Goal: Information Seeking & Learning: Learn about a topic

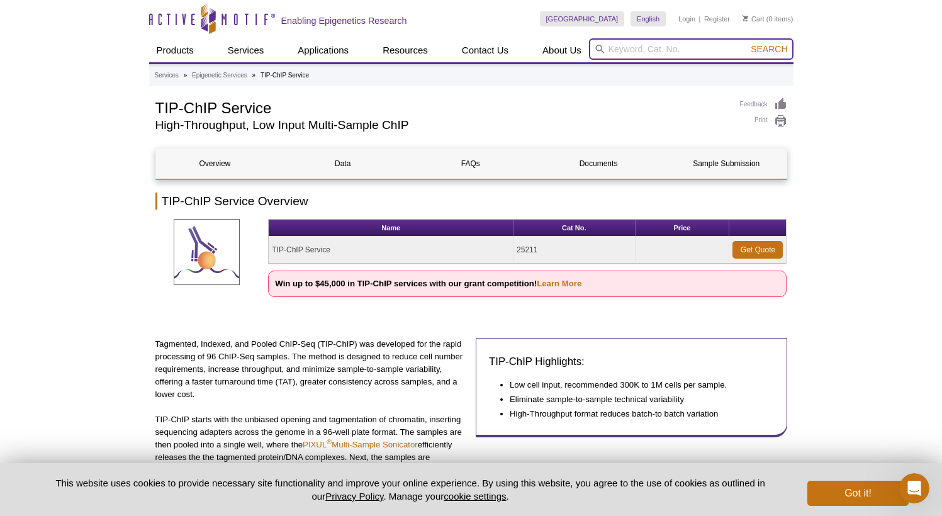
click at [680, 50] on input "search" at bounding box center [691, 48] width 205 height 21
type input "Pixul"
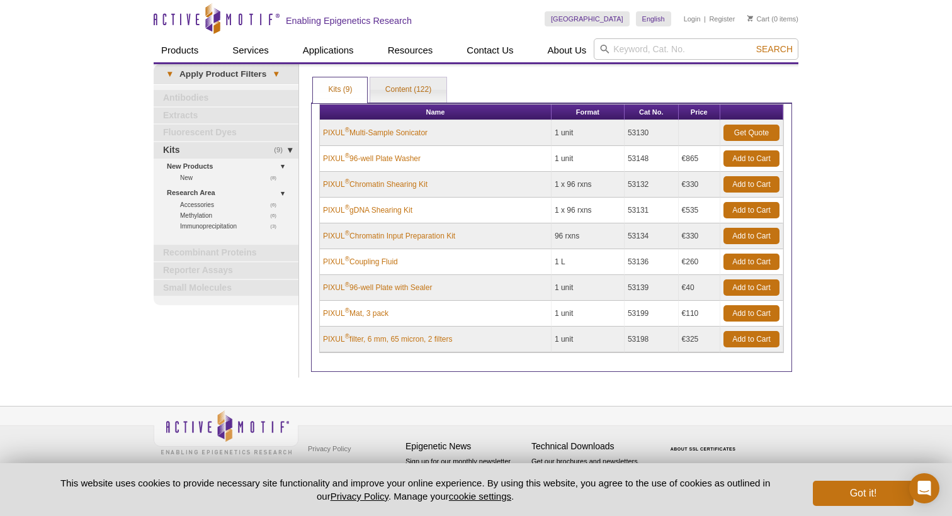
click at [874, 152] on div "Active Motif Logo Enabling Epigenetics Research 0 Search Skip to content Active…" at bounding box center [476, 258] width 952 height 516
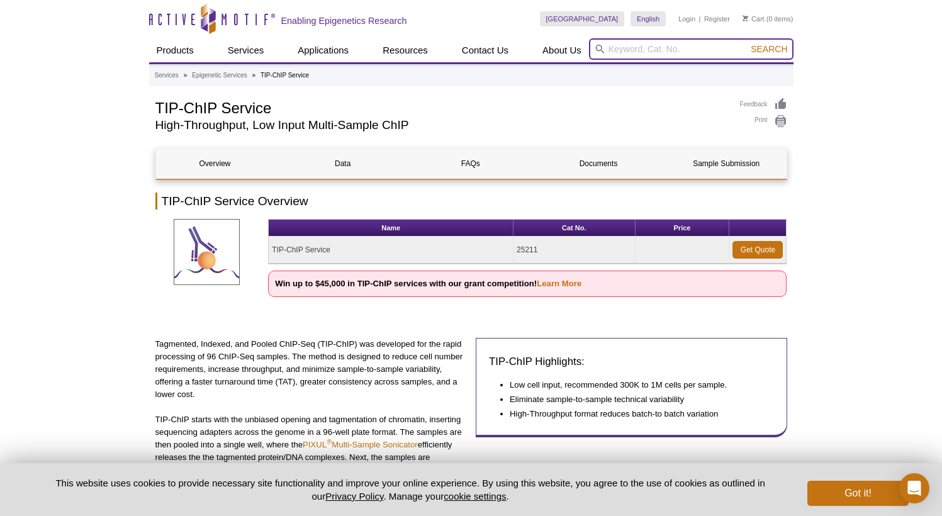
click at [656, 54] on input "search" at bounding box center [691, 48] width 205 height 21
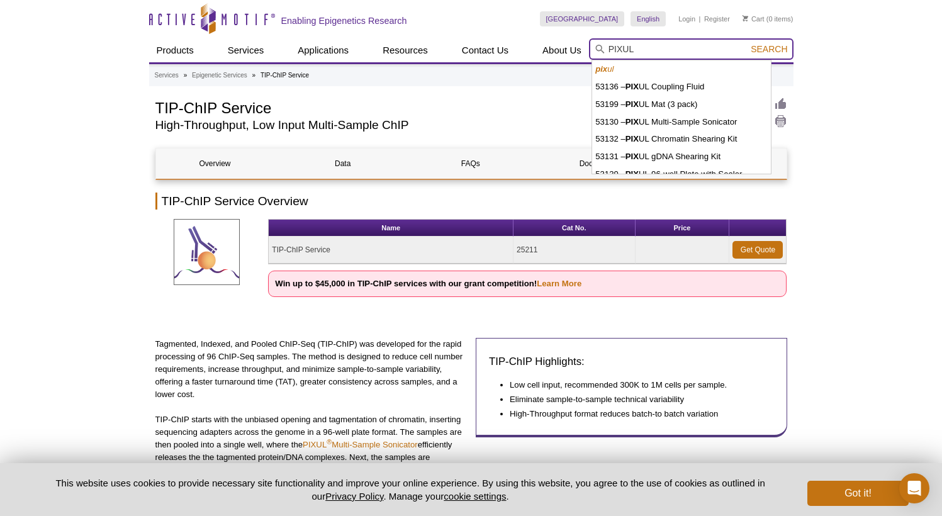
type input "PIXUL"
click at [770, 49] on button "Search" at bounding box center [769, 48] width 44 height 11
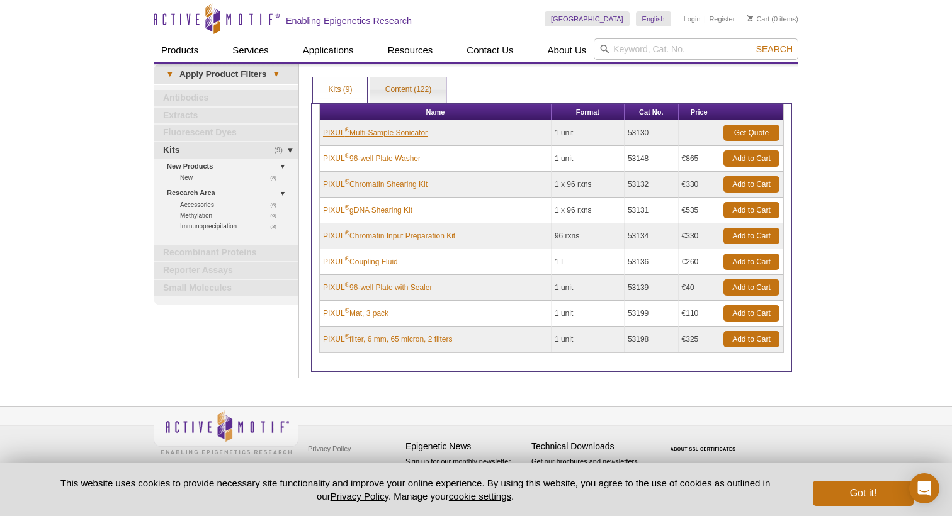
click at [377, 129] on link "PIXUL ® Multi-Sample Sonicator" at bounding box center [375, 132] width 104 height 11
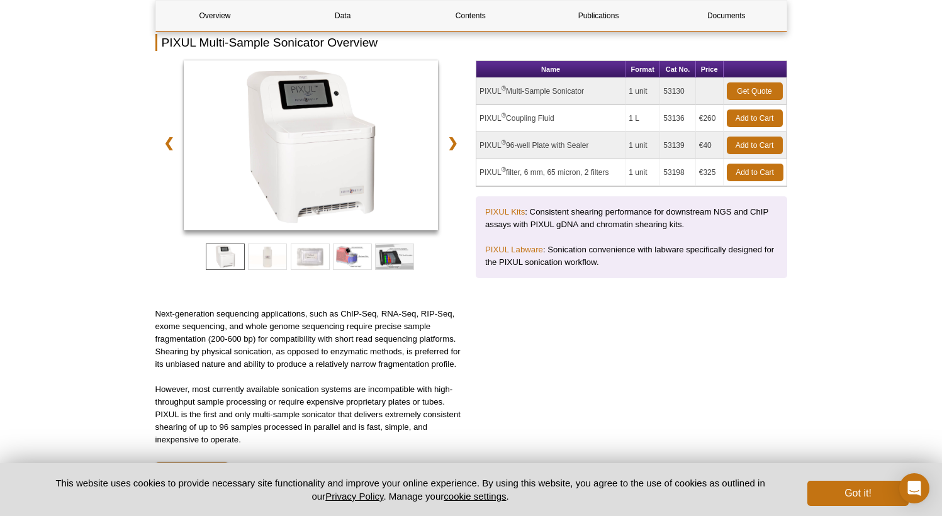
scroll to position [158, 0]
click at [310, 255] on span at bounding box center [310, 257] width 39 height 26
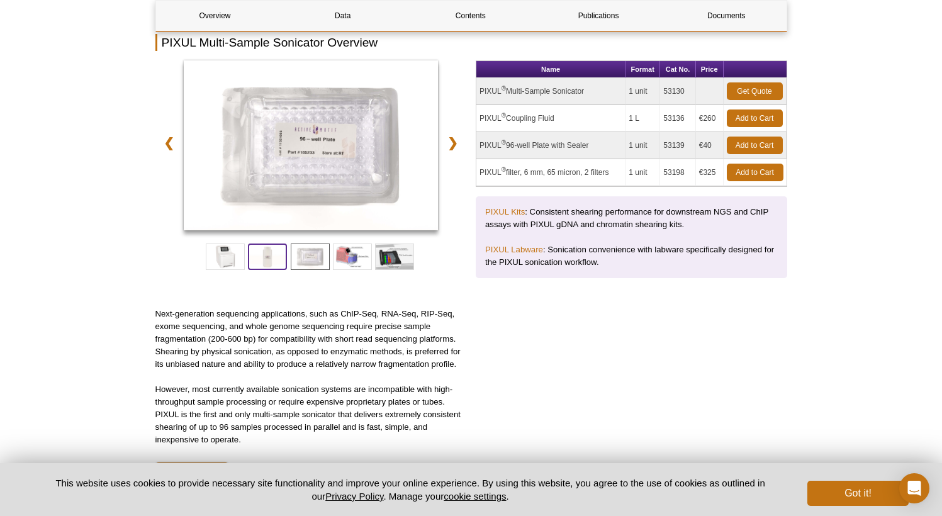
click at [273, 260] on span at bounding box center [267, 257] width 39 height 26
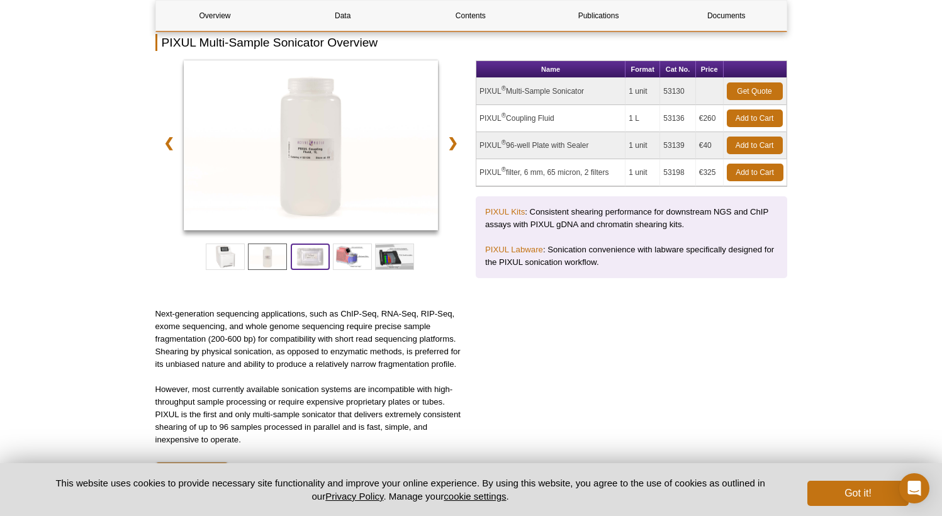
click at [307, 253] on span at bounding box center [310, 257] width 39 height 26
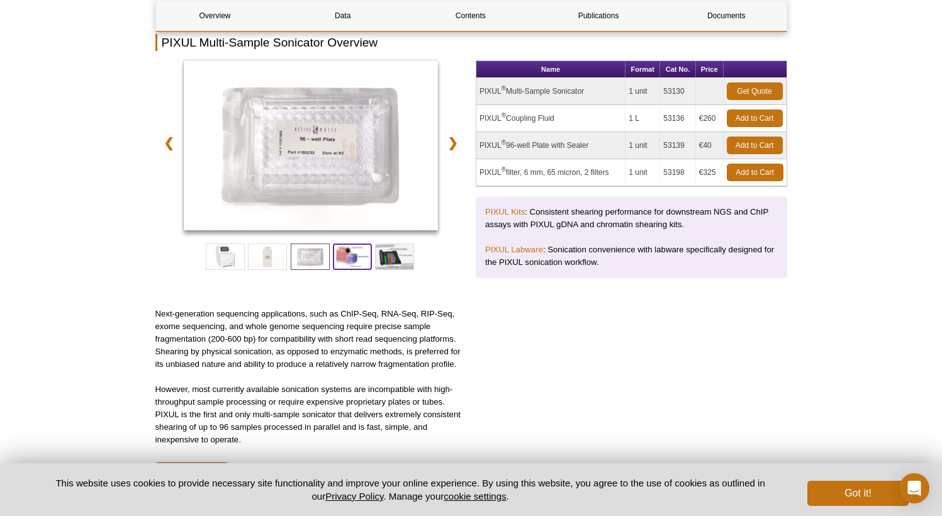
click at [345, 252] on span at bounding box center [352, 257] width 39 height 26
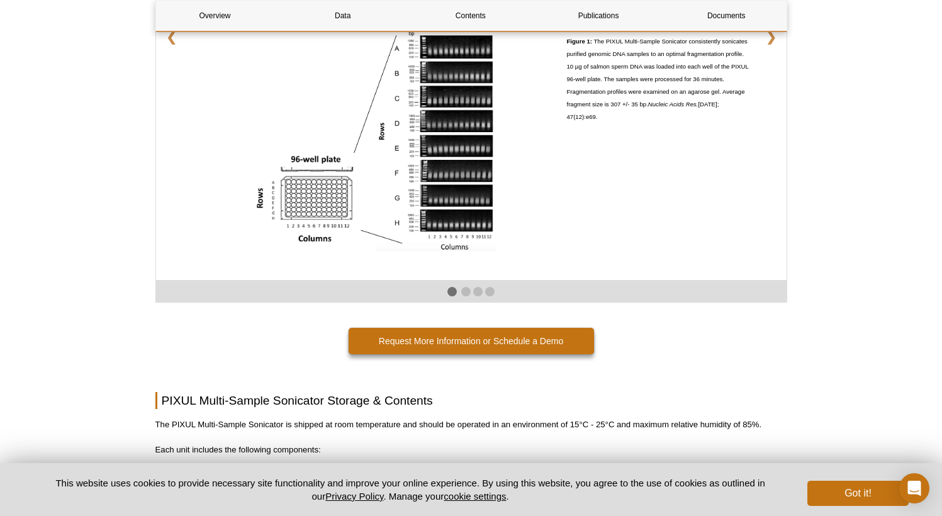
scroll to position [2269, 0]
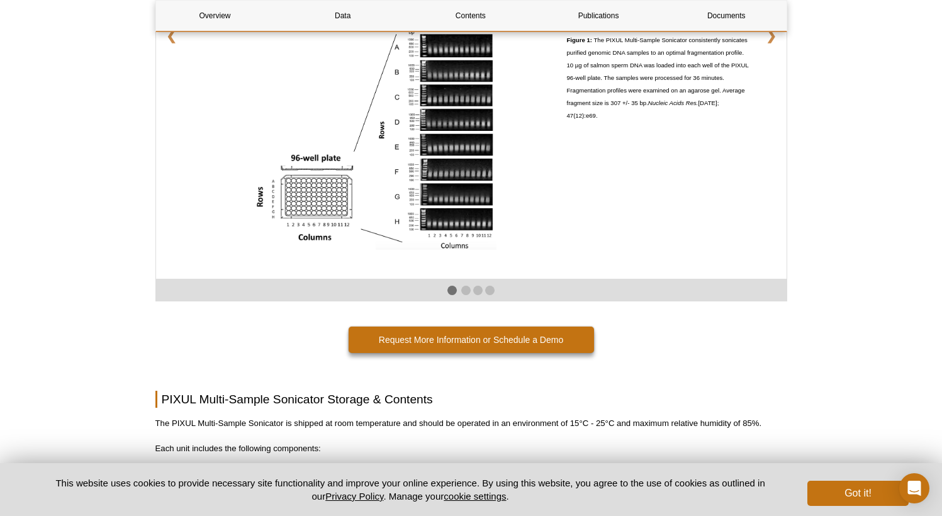
click at [453, 45] on img at bounding box center [375, 139] width 242 height 222
click at [451, 44] on img at bounding box center [375, 139] width 242 height 222
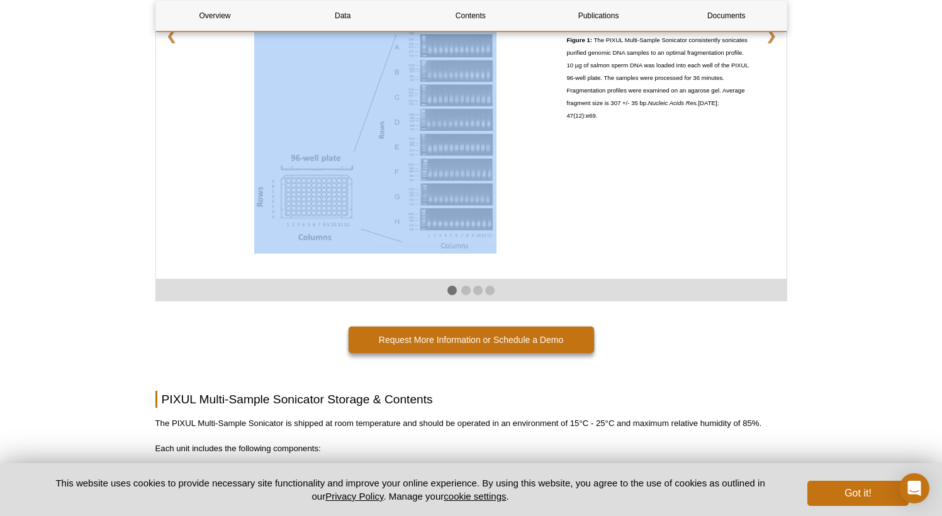
click at [451, 44] on img at bounding box center [375, 139] width 242 height 222
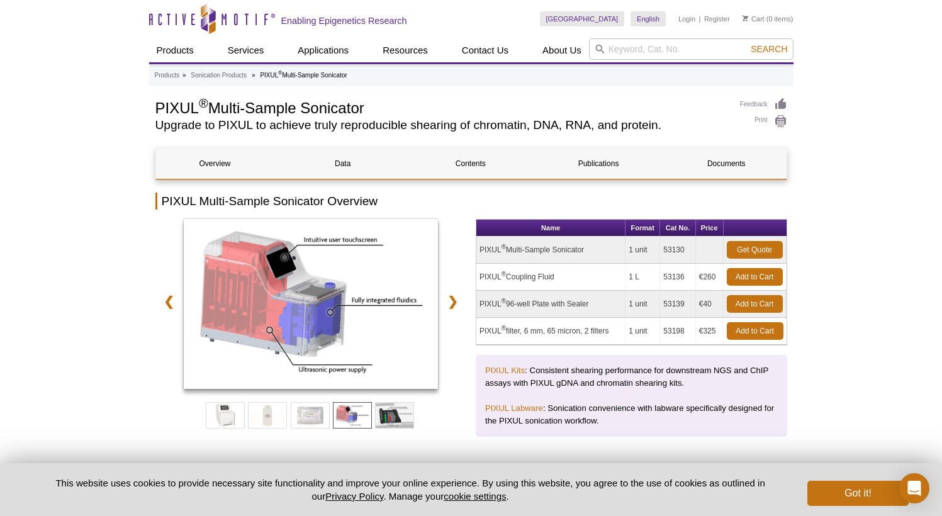
scroll to position [0, 0]
click at [272, 416] on span at bounding box center [267, 415] width 39 height 26
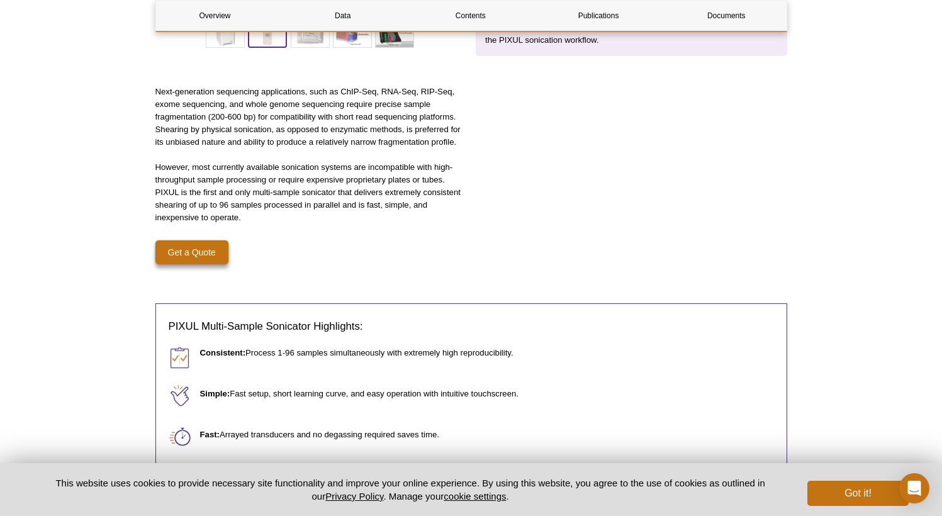
scroll to position [381, 0]
